Goal: Task Accomplishment & Management: Manage account settings

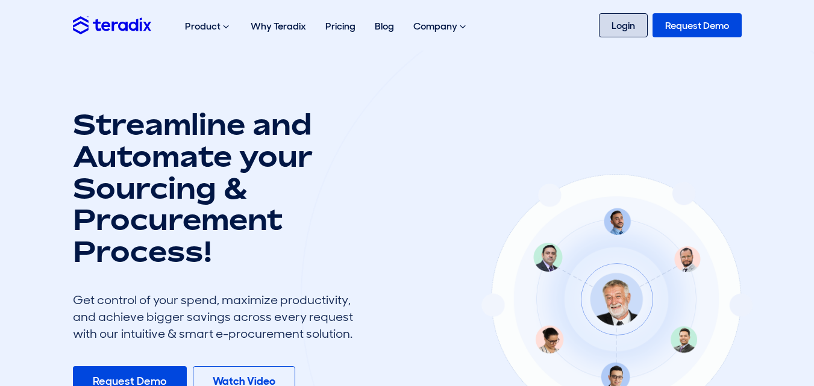
click at [630, 22] on link "Login" at bounding box center [623, 25] width 49 height 24
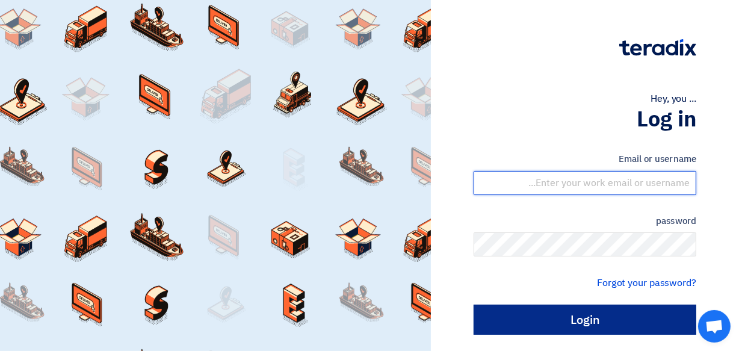
type input "[EMAIL_ADDRESS][DOMAIN_NAME]"
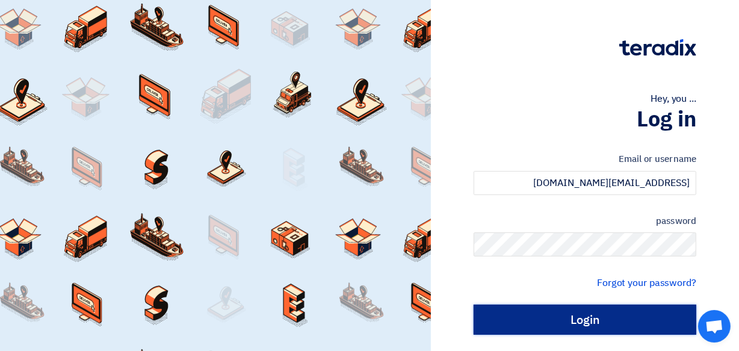
click at [596, 324] on input "Login" at bounding box center [585, 320] width 223 height 30
type input "Sign in"
